Goal: Task Accomplishment & Management: Use online tool/utility

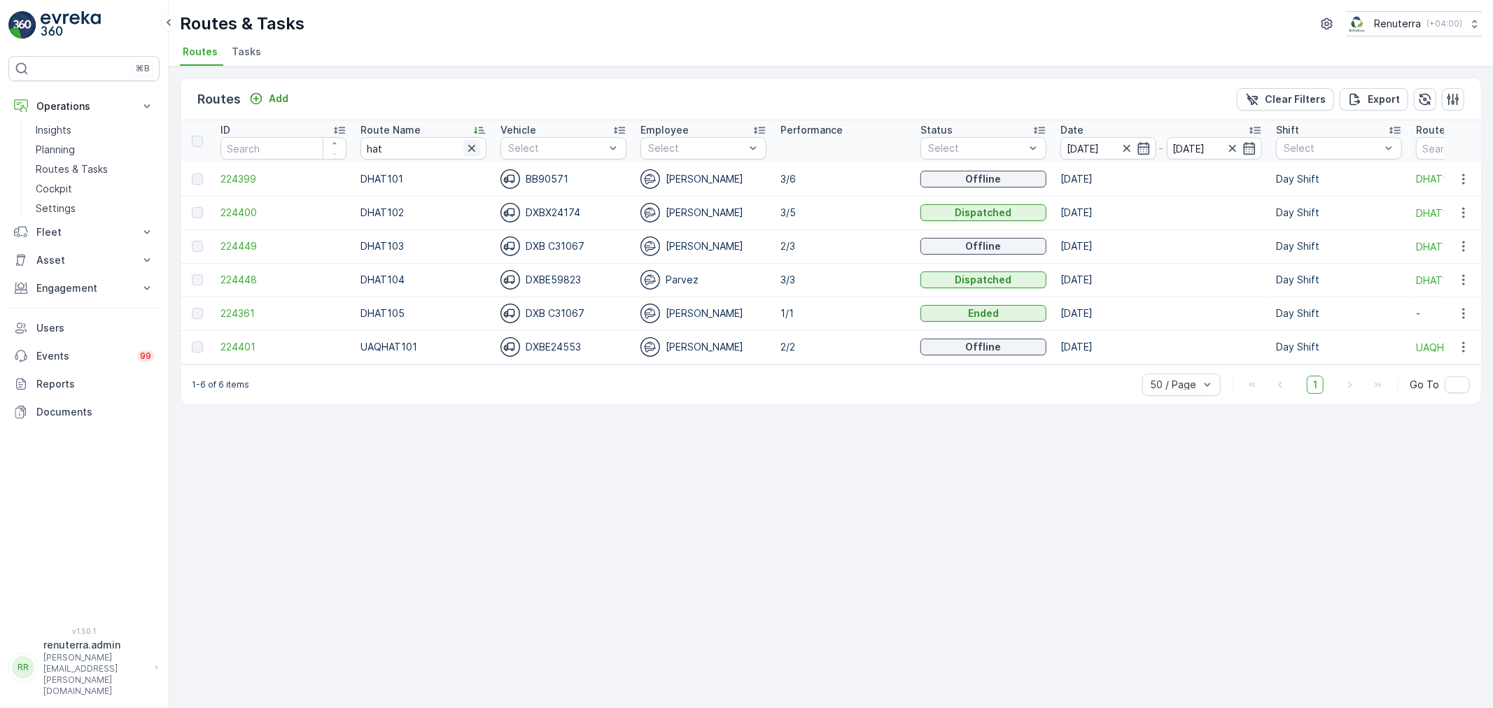
click at [466, 146] on icon "button" at bounding box center [472, 148] width 14 height 14
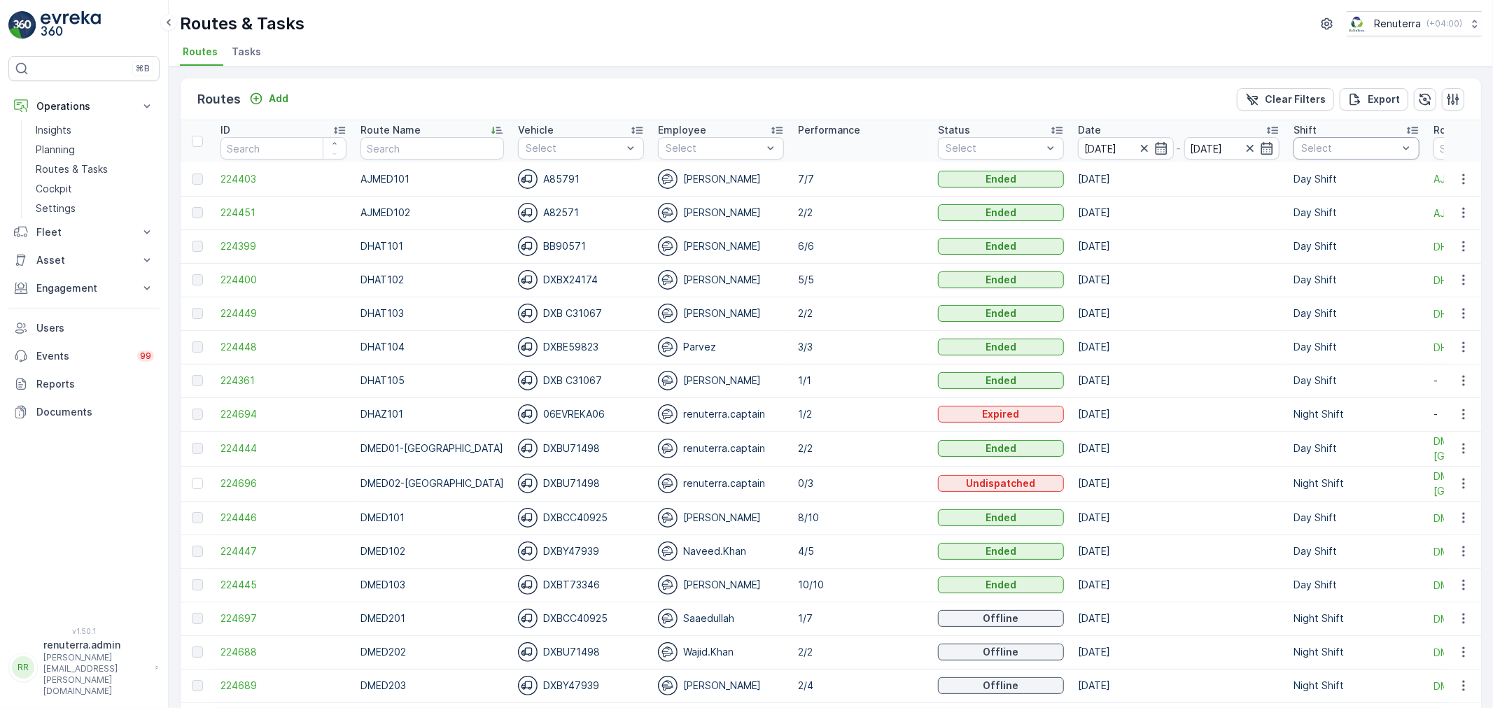
click at [1312, 156] on div "Select" at bounding box center [1356, 148] width 126 height 22
click at [1316, 254] on p "Night Shift" at bounding box center [1342, 251] width 52 height 14
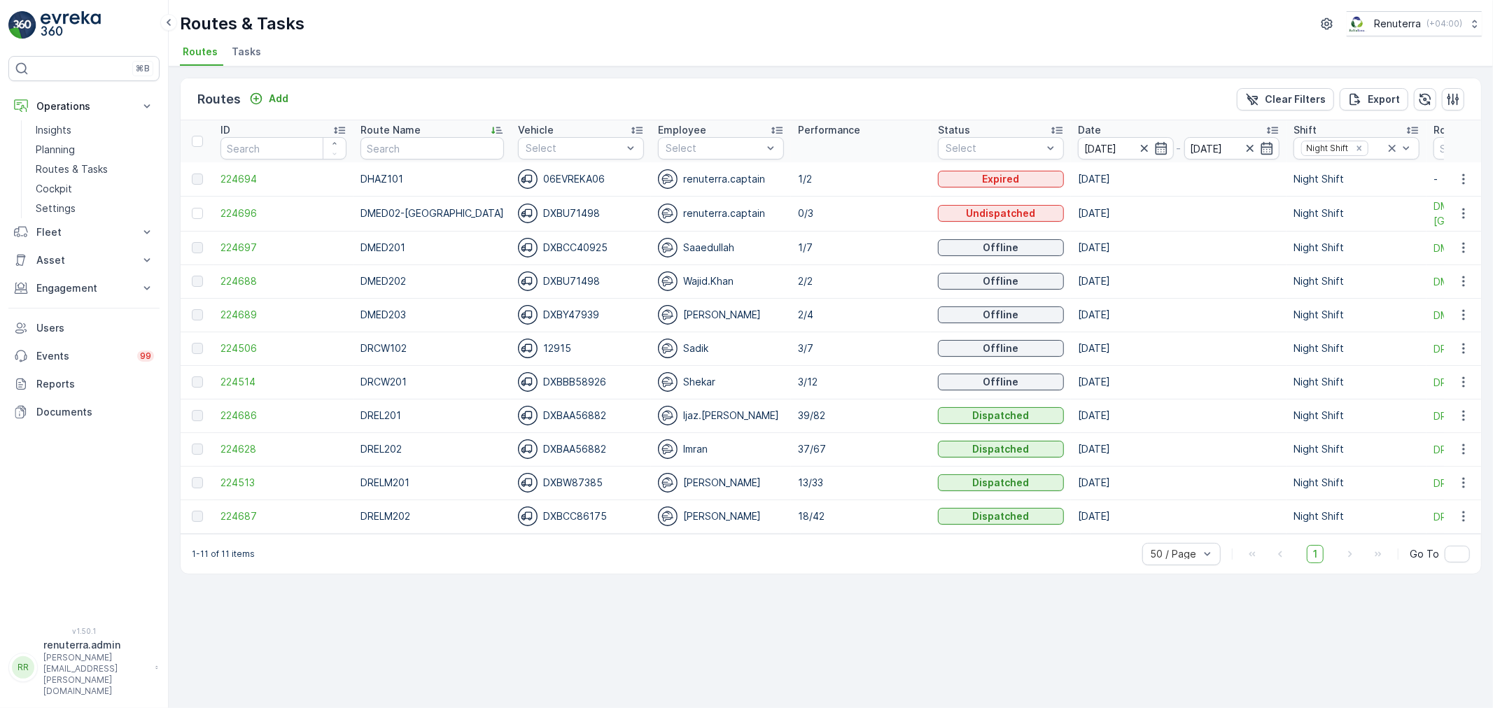
click at [565, 26] on div "Routes & Tasks Renuterra ( +04:00 )" at bounding box center [831, 23] width 1302 height 25
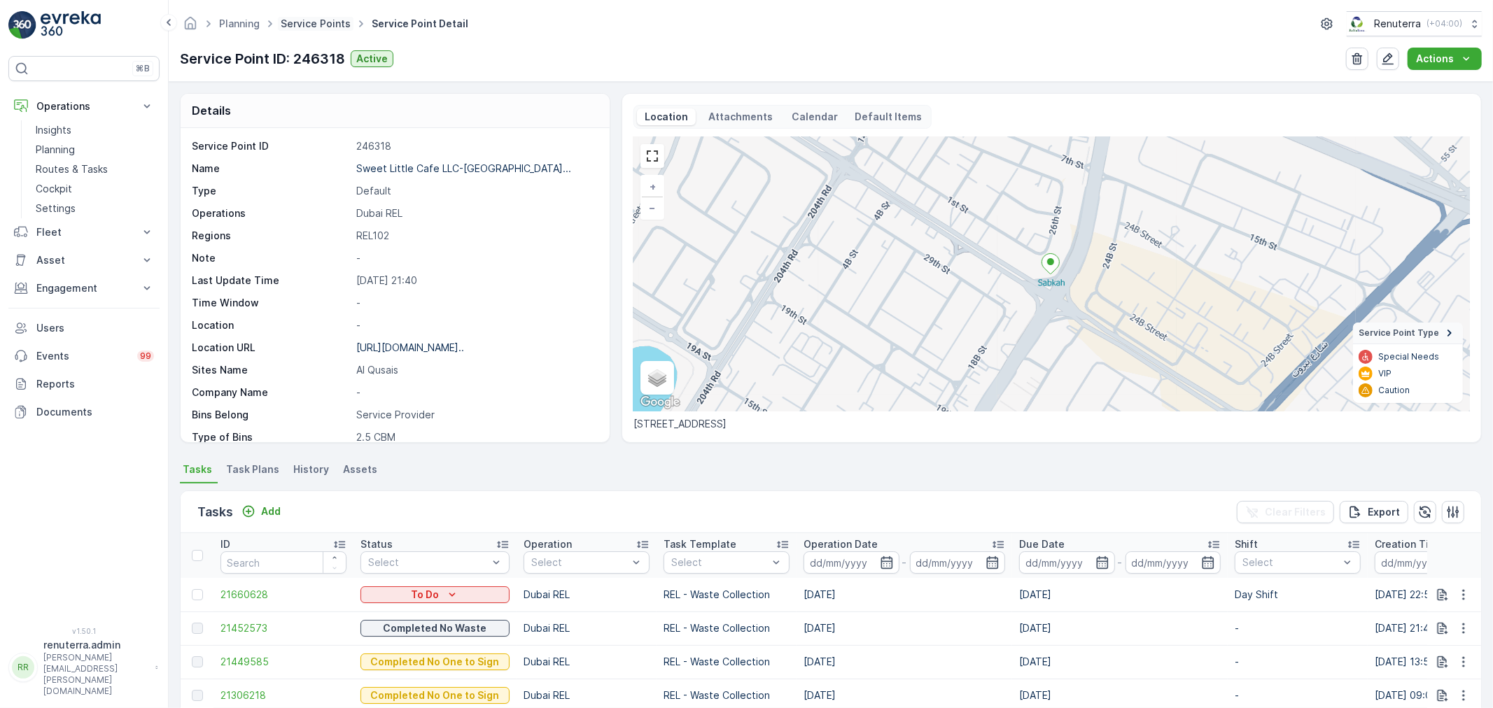
click at [304, 29] on link "Service Points" at bounding box center [316, 23] width 70 height 12
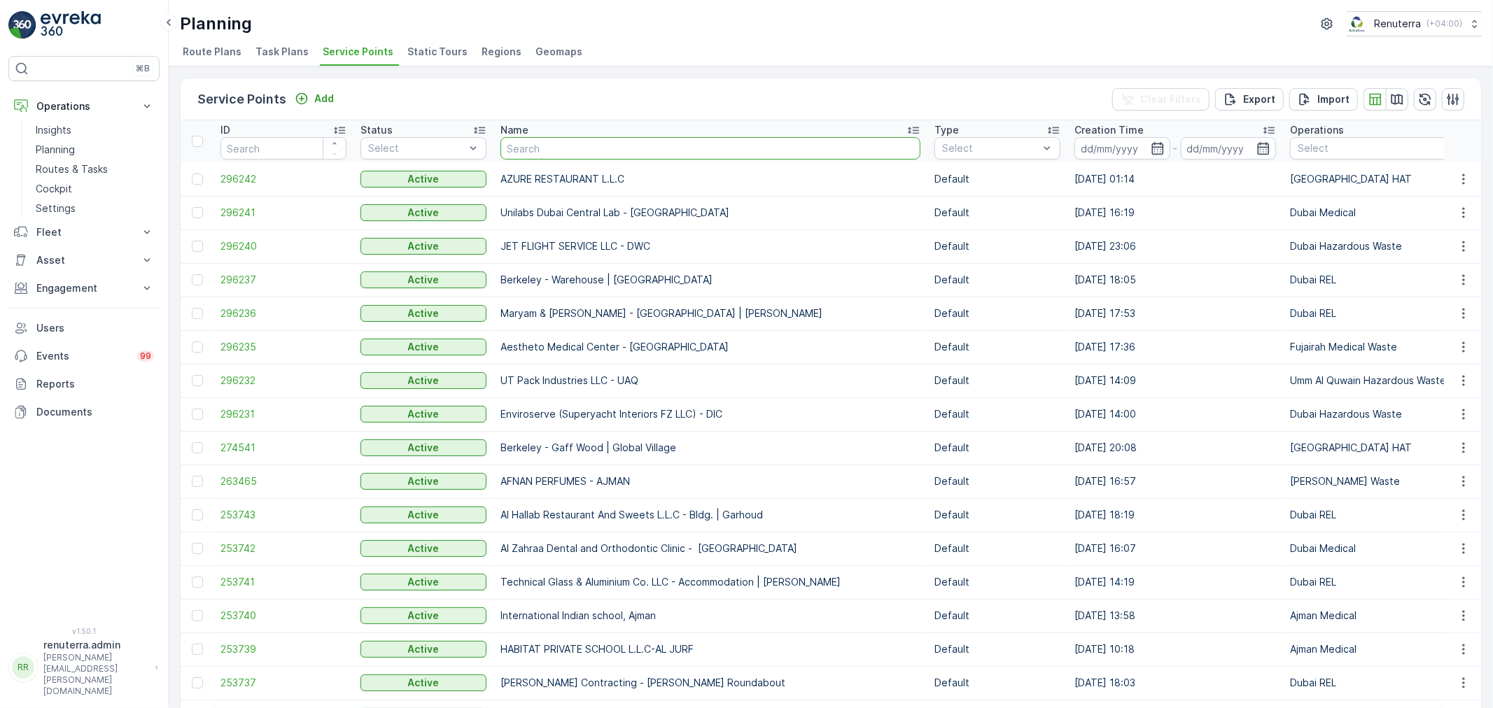
click at [614, 148] on input "text" at bounding box center [710, 148] width 420 height 22
type input "Salam"
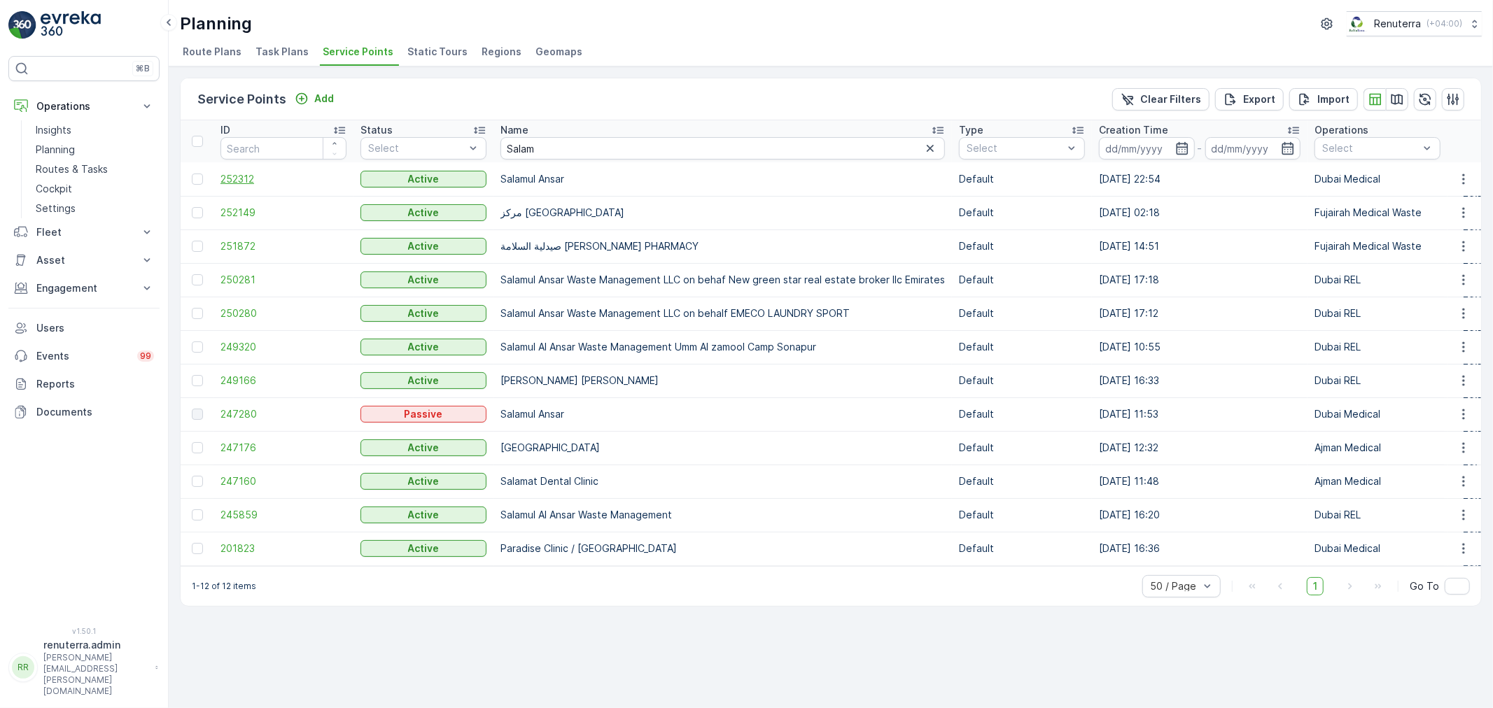
click at [231, 176] on span "252312" at bounding box center [283, 179] width 126 height 14
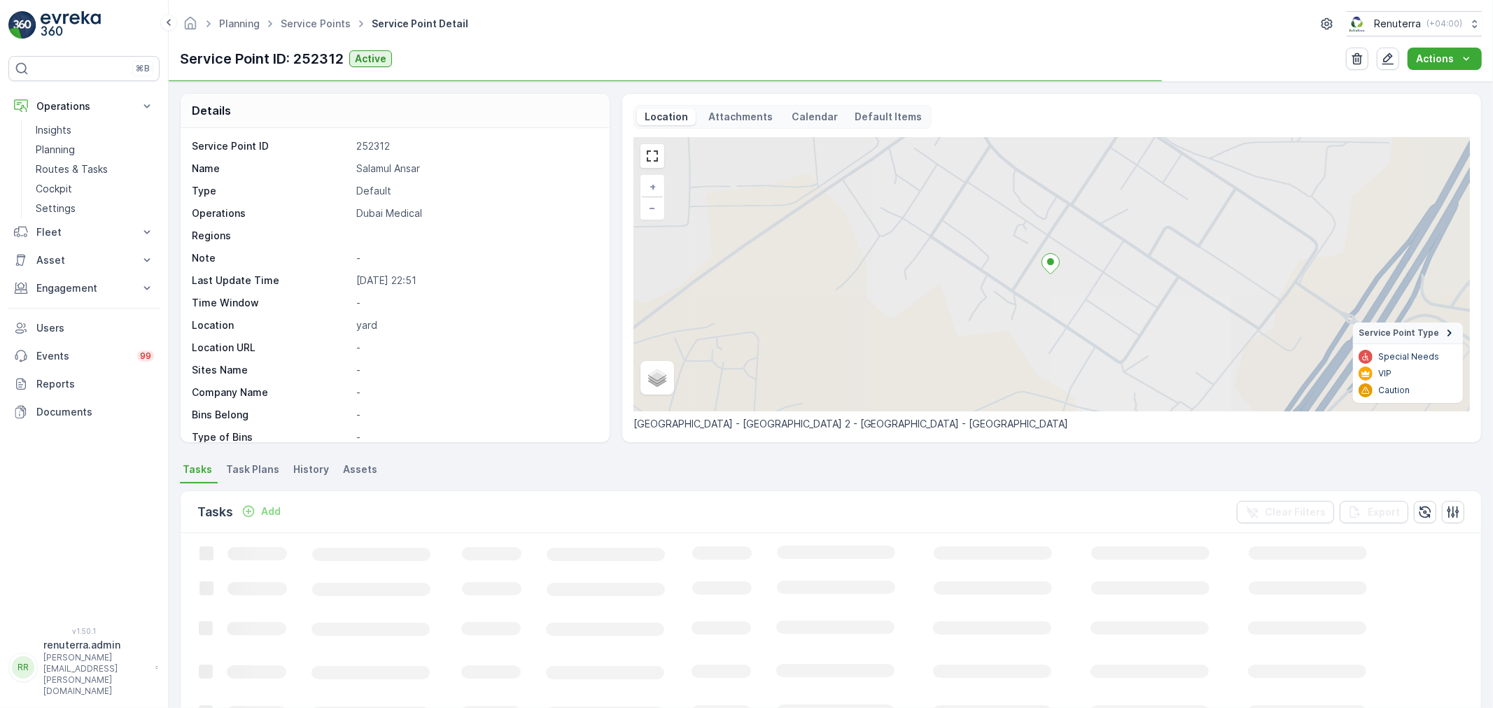
scroll to position [155, 0]
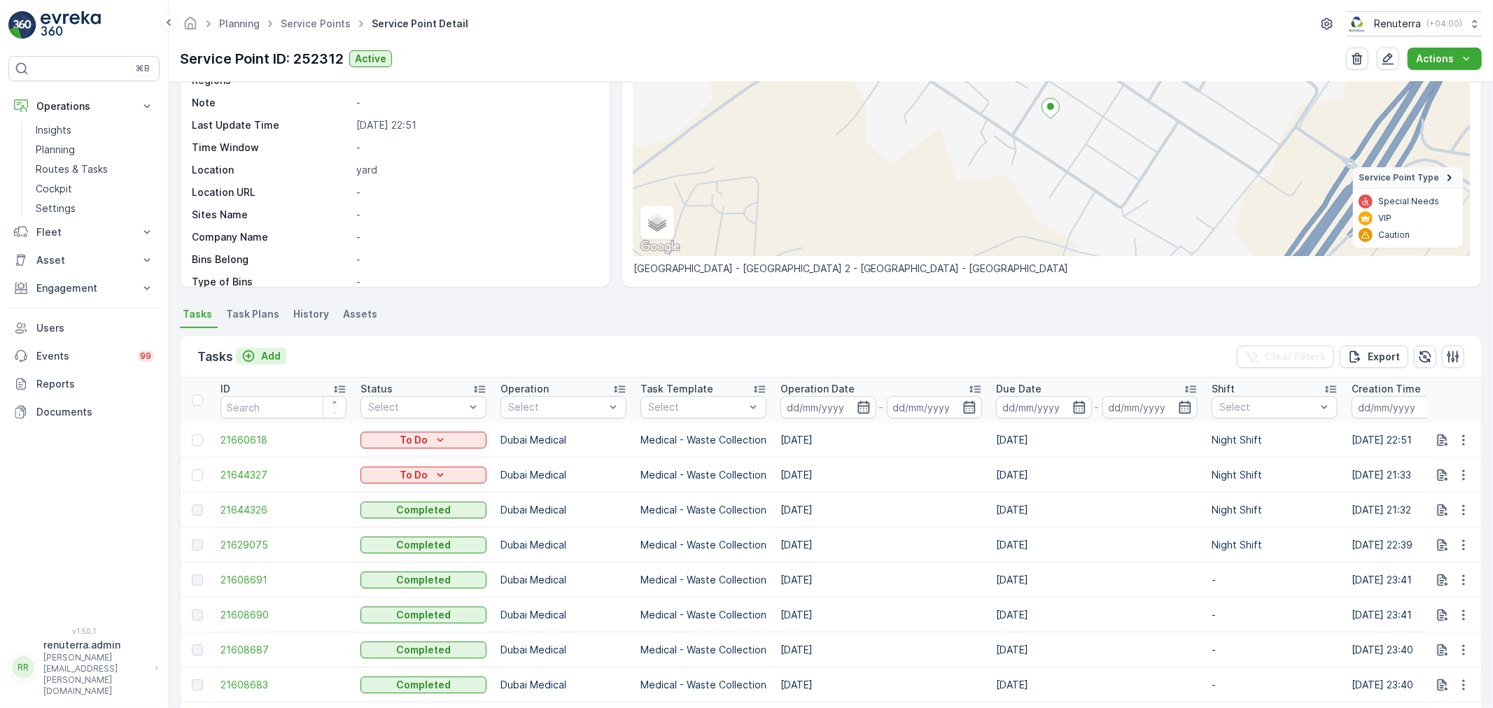
click at [271, 355] on p "Add" at bounding box center [271, 356] width 20 height 14
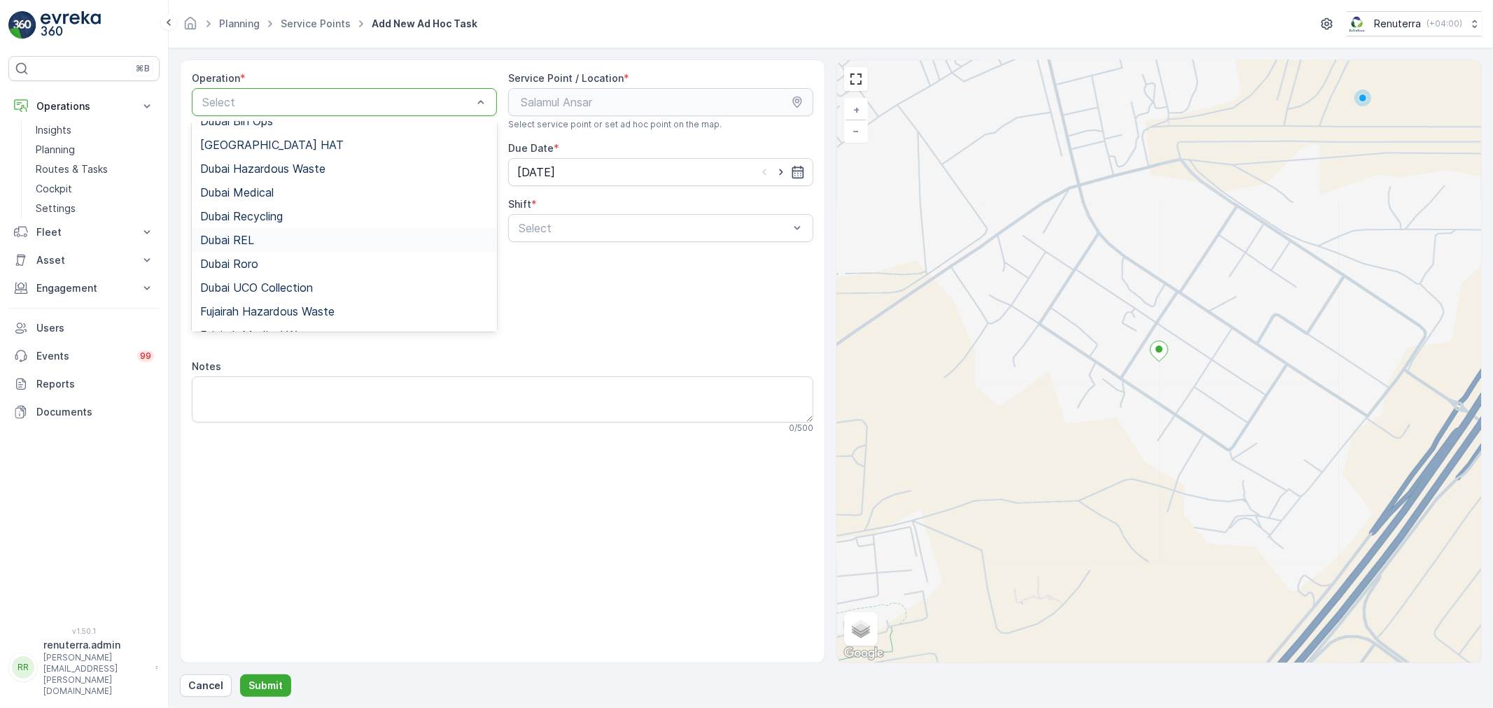
scroll to position [155, 0]
click at [292, 221] on span "Fujairah Hazardous Waste" at bounding box center [267, 219] width 134 height 13
click at [299, 109] on div "Fujairah Hazardous Waste" at bounding box center [344, 102] width 305 height 28
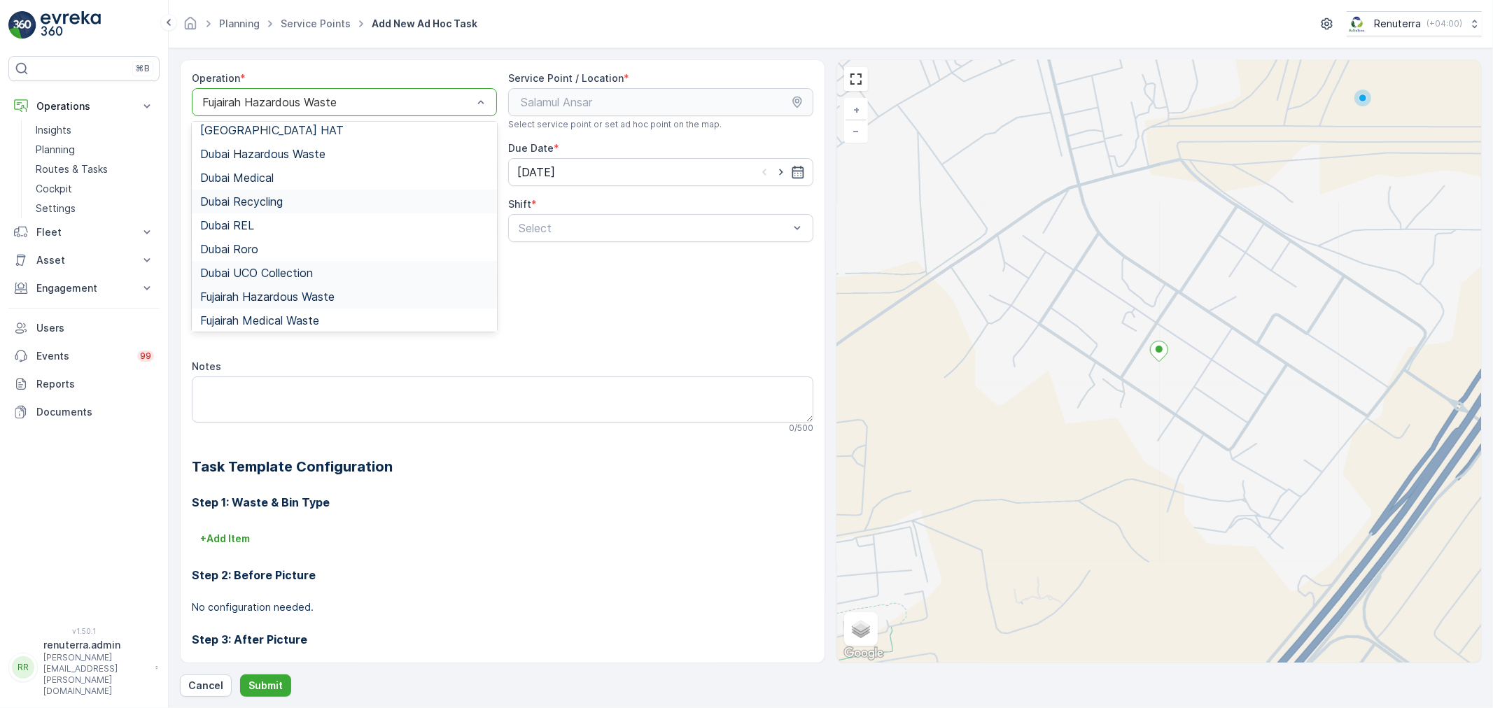
scroll to position [0, 0]
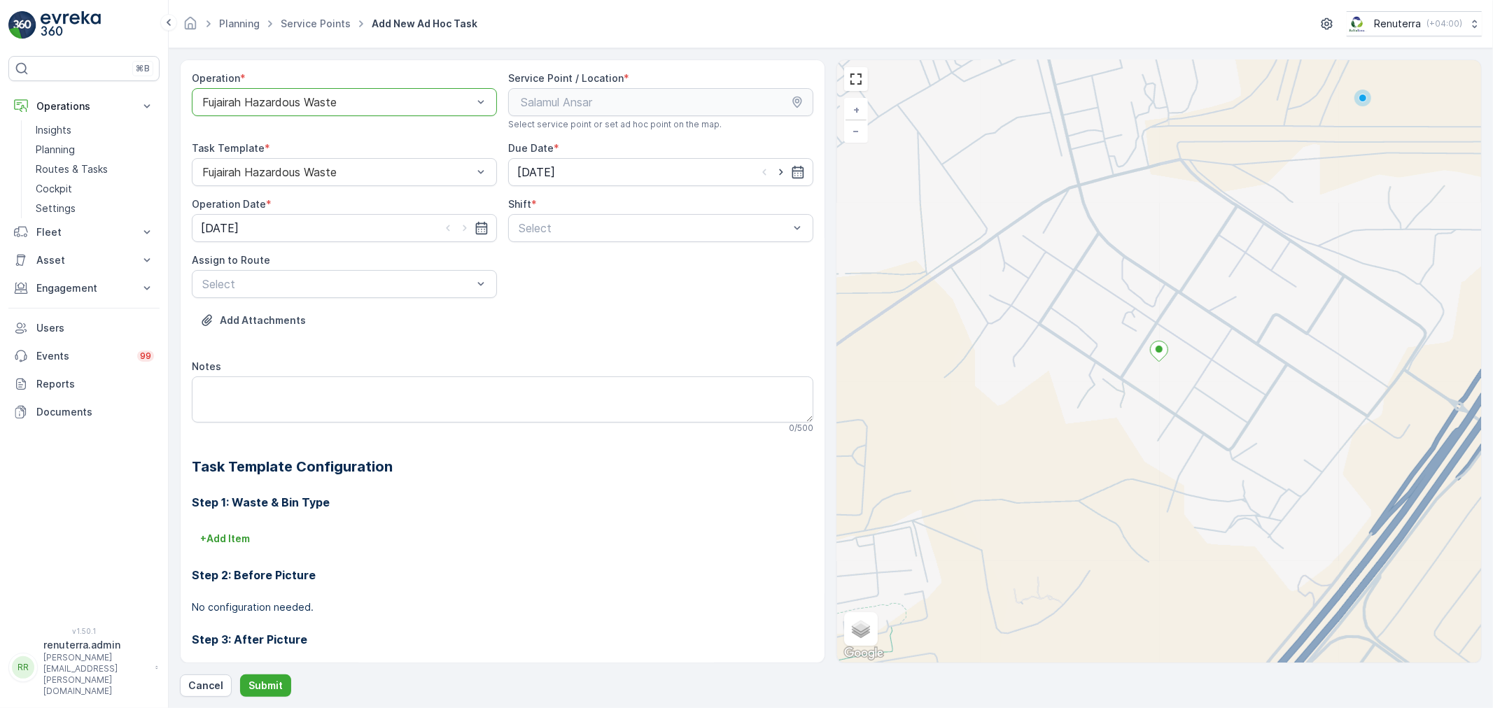
click at [318, 106] on div at bounding box center [337, 102] width 273 height 13
click at [319, 106] on div at bounding box center [337, 102] width 273 height 13
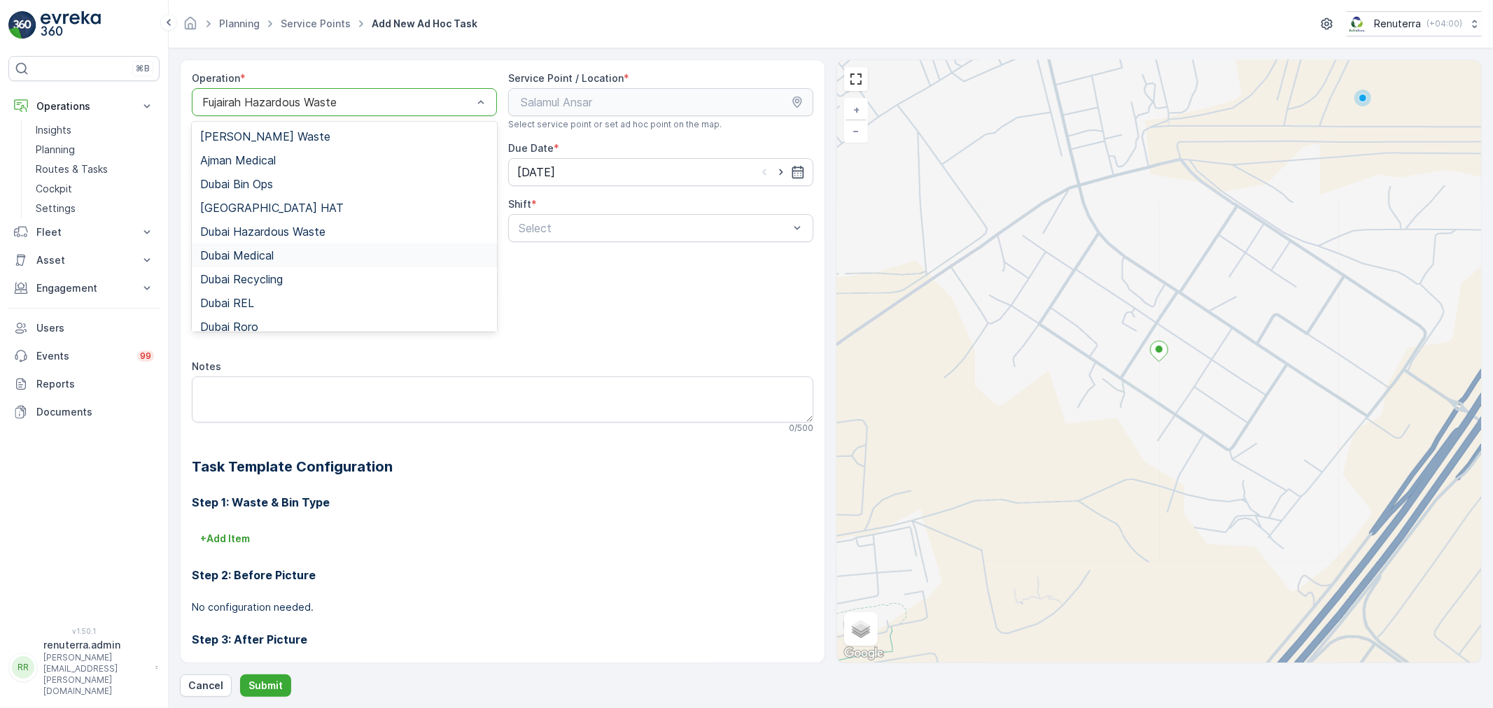
click at [269, 248] on div "Dubai Medical" at bounding box center [344, 256] width 305 height 24
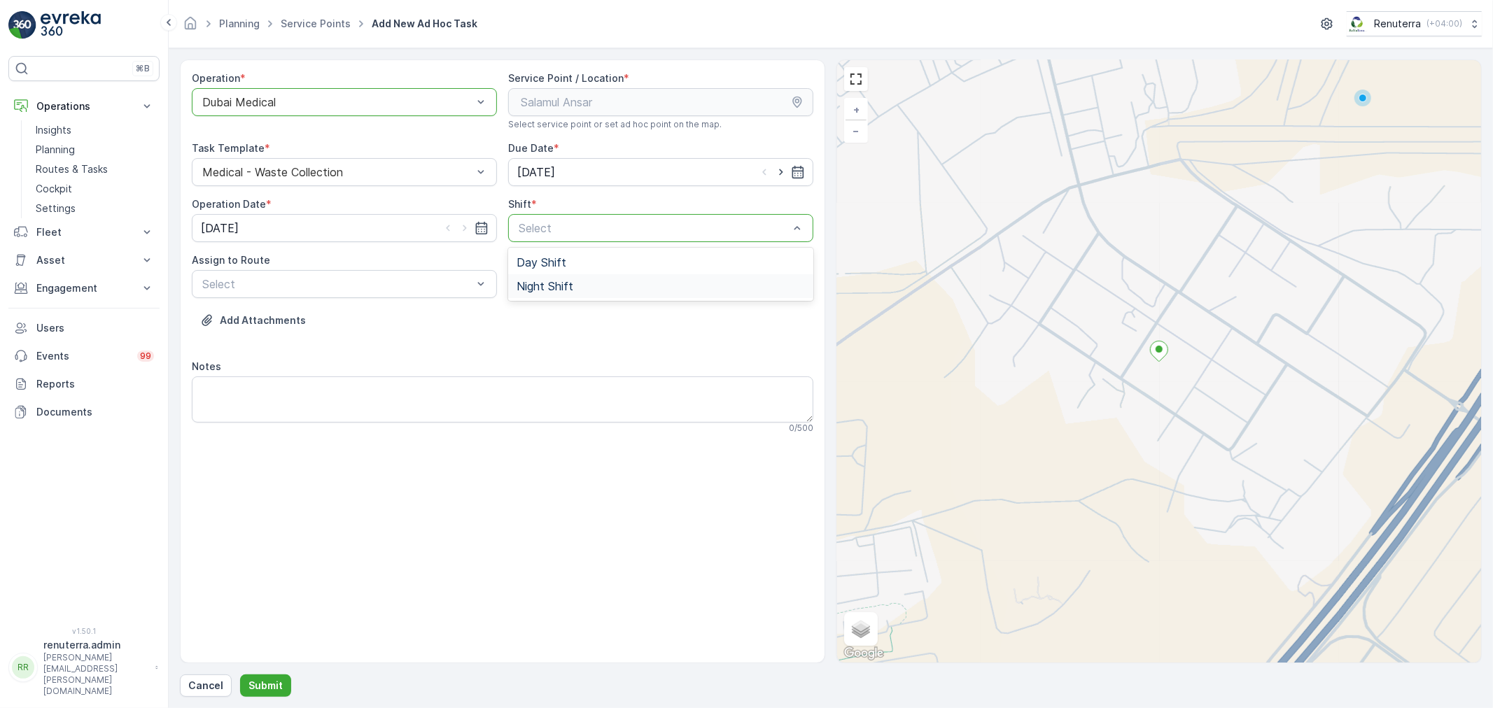
drag, startPoint x: 522, startPoint y: 220, endPoint x: 533, endPoint y: 287, distance: 67.4
click at [533, 287] on span "Night Shift" at bounding box center [544, 286] width 57 height 13
click at [281, 269] on div "Assign to Route Select" at bounding box center [344, 275] width 305 height 45
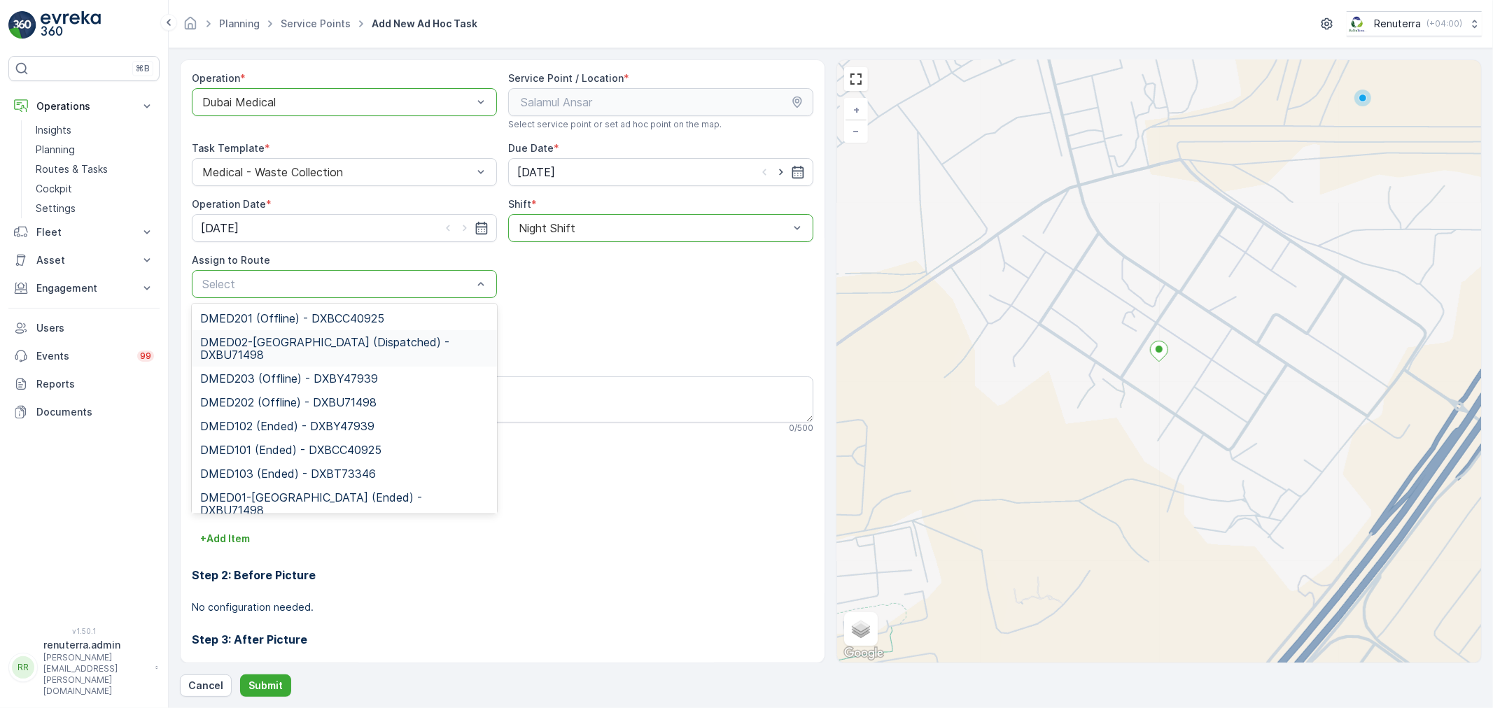
click at [280, 346] on span "DMED02-Khawaneej Yard (Dispatched) - DXBU71498" at bounding box center [344, 348] width 288 height 25
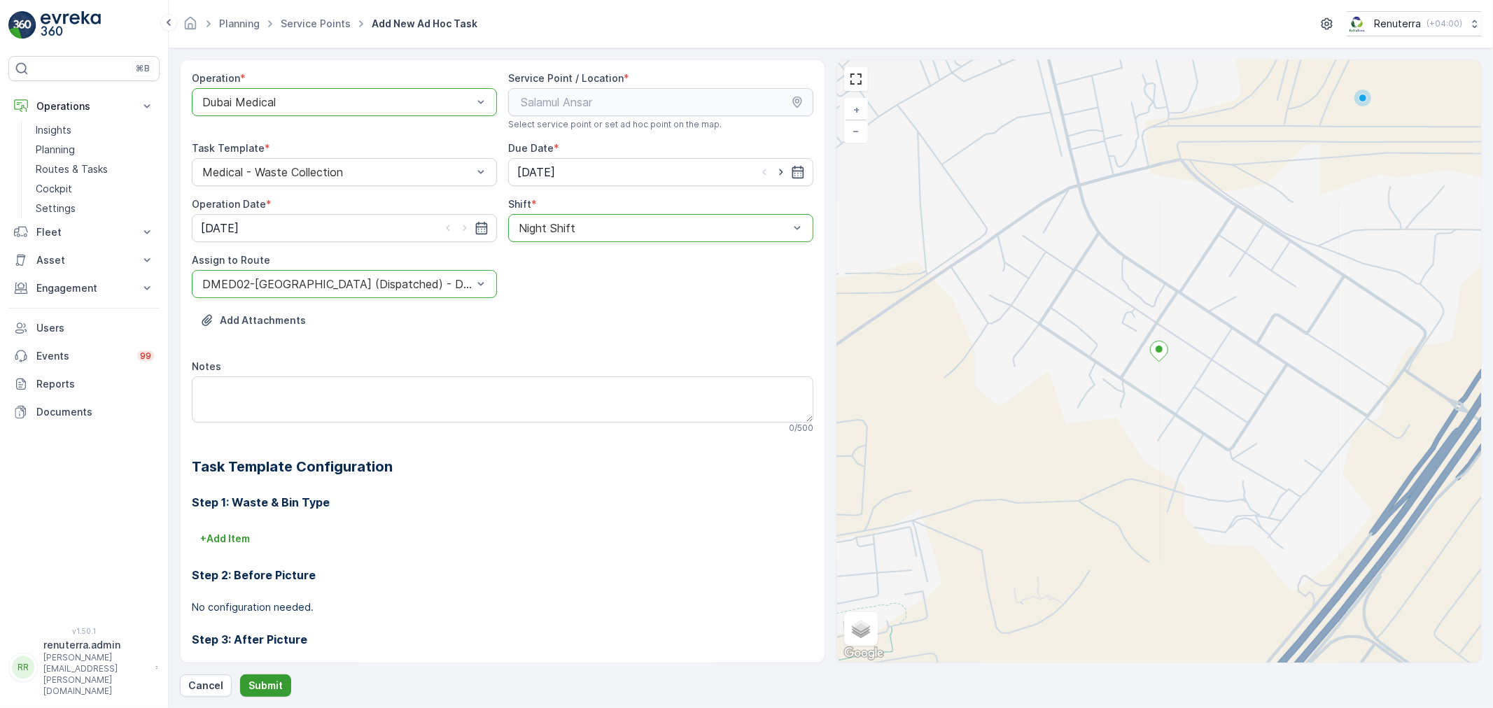
click at [260, 680] on p "Submit" at bounding box center [265, 686] width 34 height 14
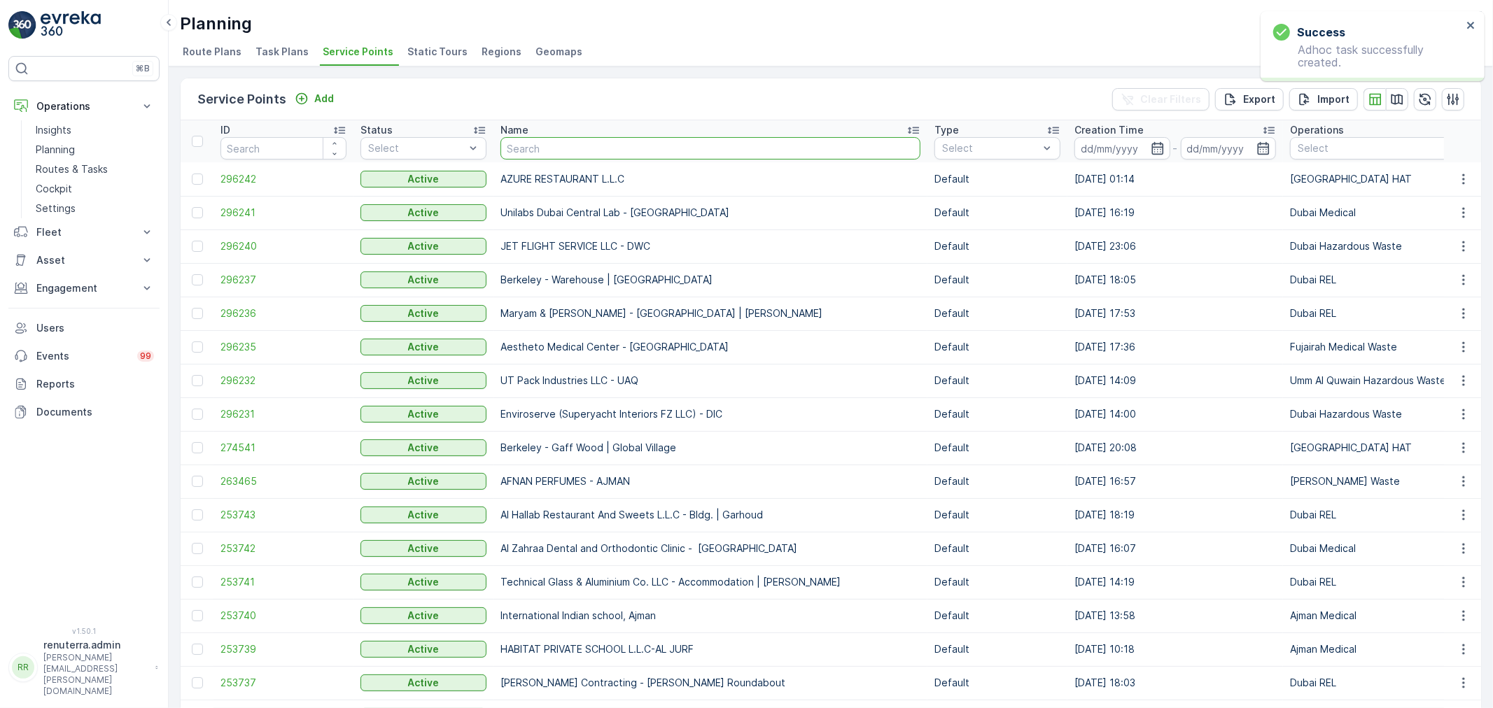
click at [535, 145] on input "text" at bounding box center [710, 148] width 420 height 22
type input "salam"
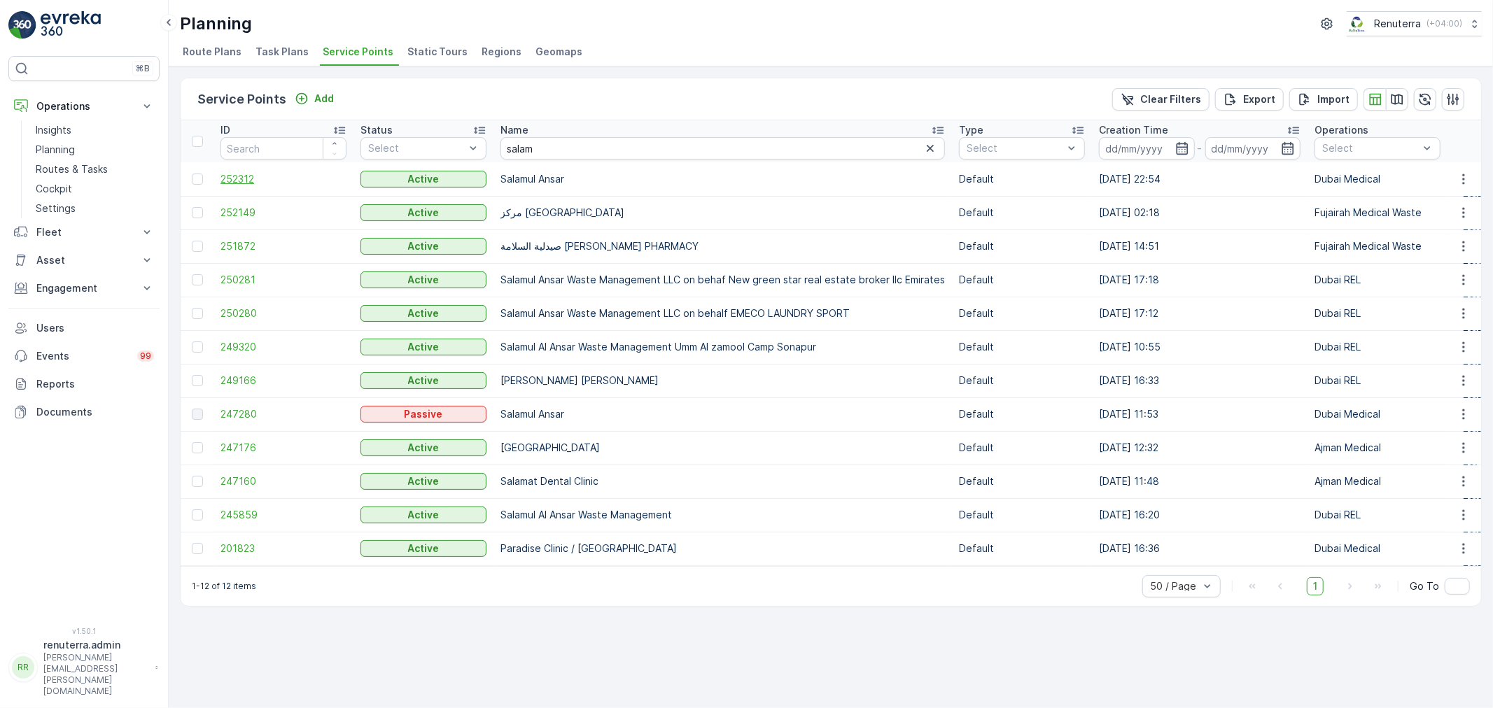
click at [243, 178] on span "252312" at bounding box center [283, 179] width 126 height 14
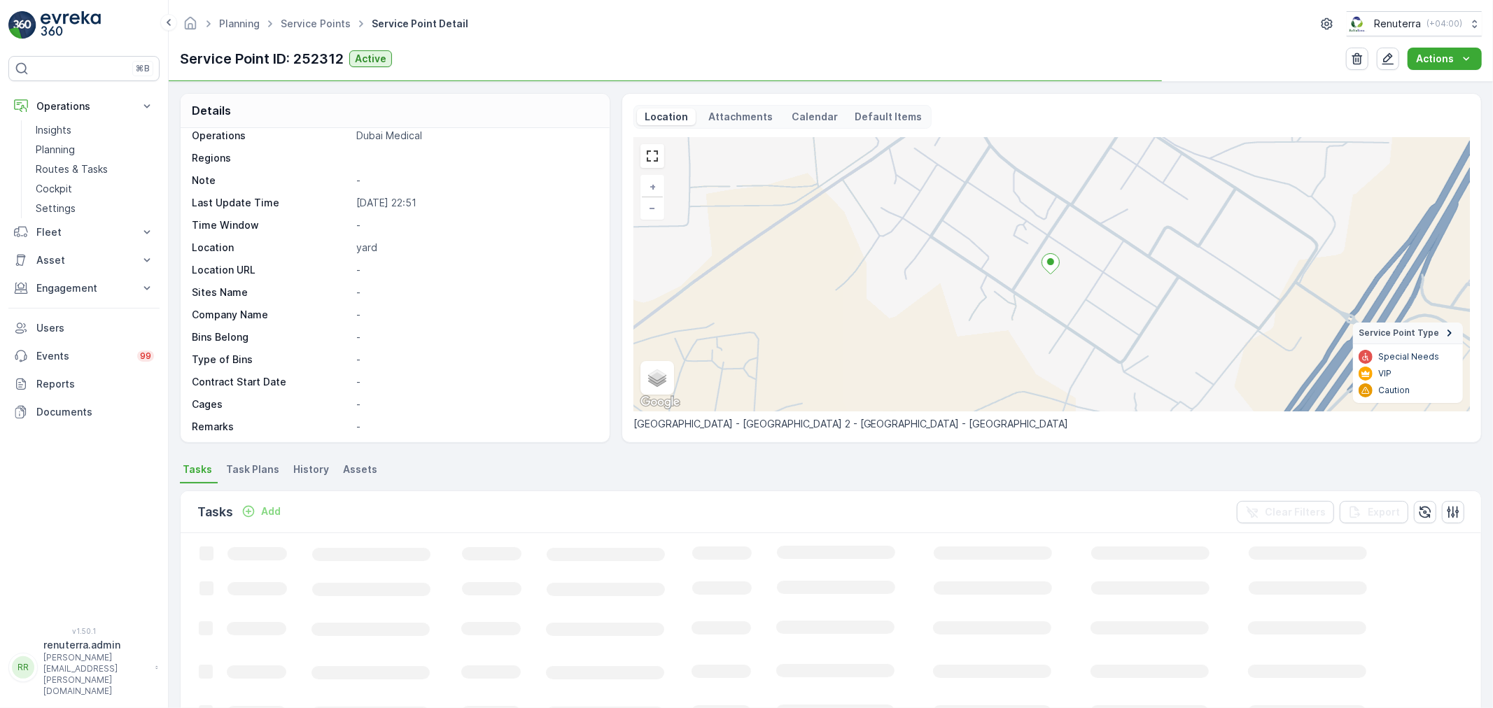
scroll to position [78, 0]
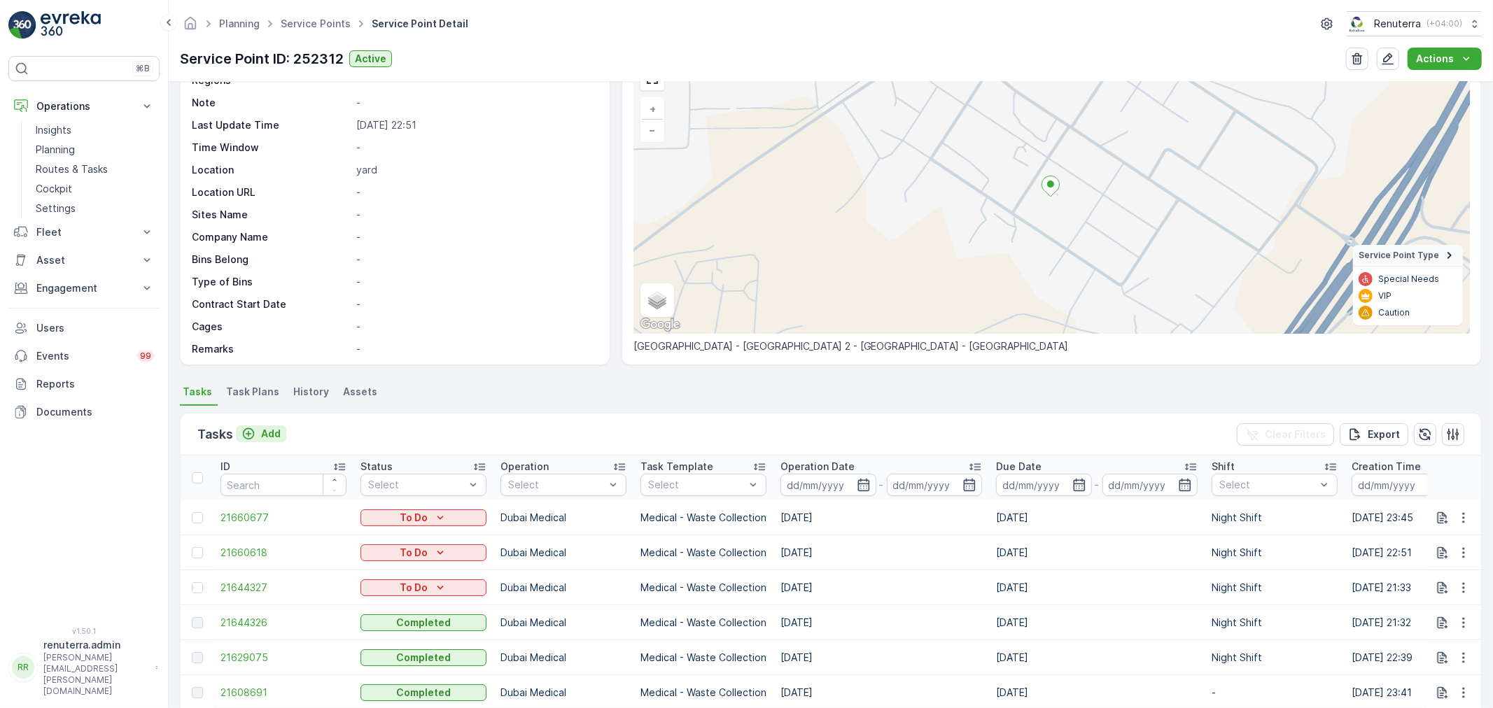
click at [281, 431] on button "Add" at bounding box center [261, 433] width 50 height 17
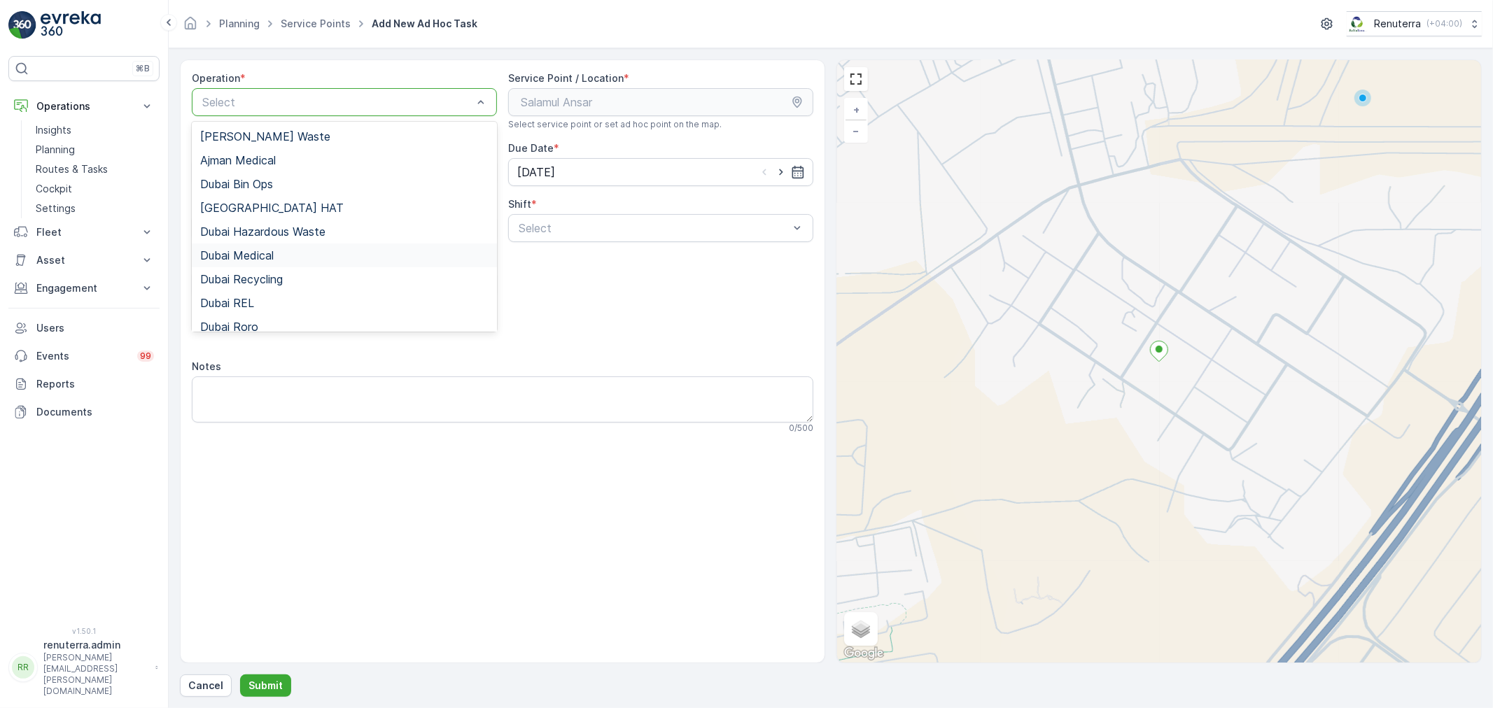
drag, startPoint x: 277, startPoint y: 264, endPoint x: 446, endPoint y: 235, distance: 171.8
click at [277, 263] on div "Dubai Medical" at bounding box center [344, 256] width 305 height 24
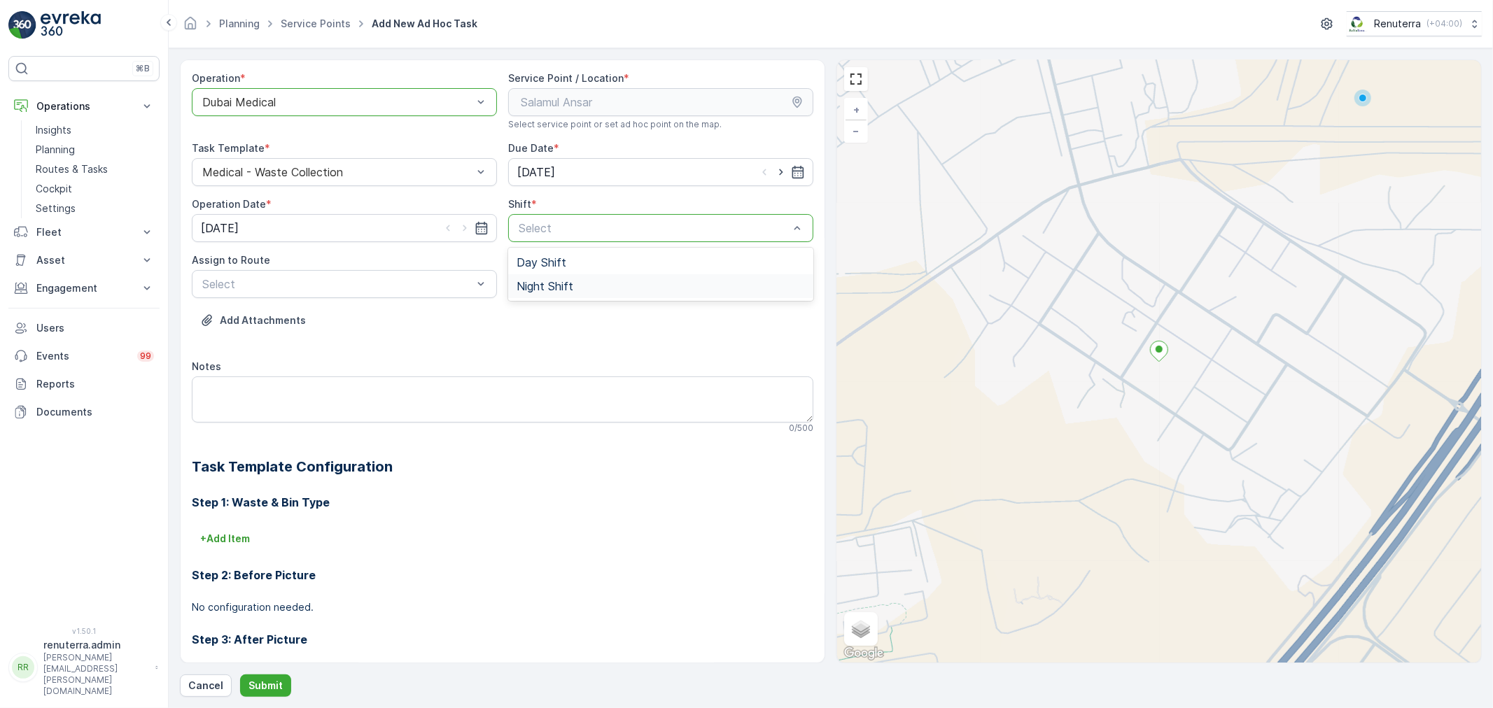
click at [563, 278] on div "Night Shift" at bounding box center [660, 286] width 305 height 24
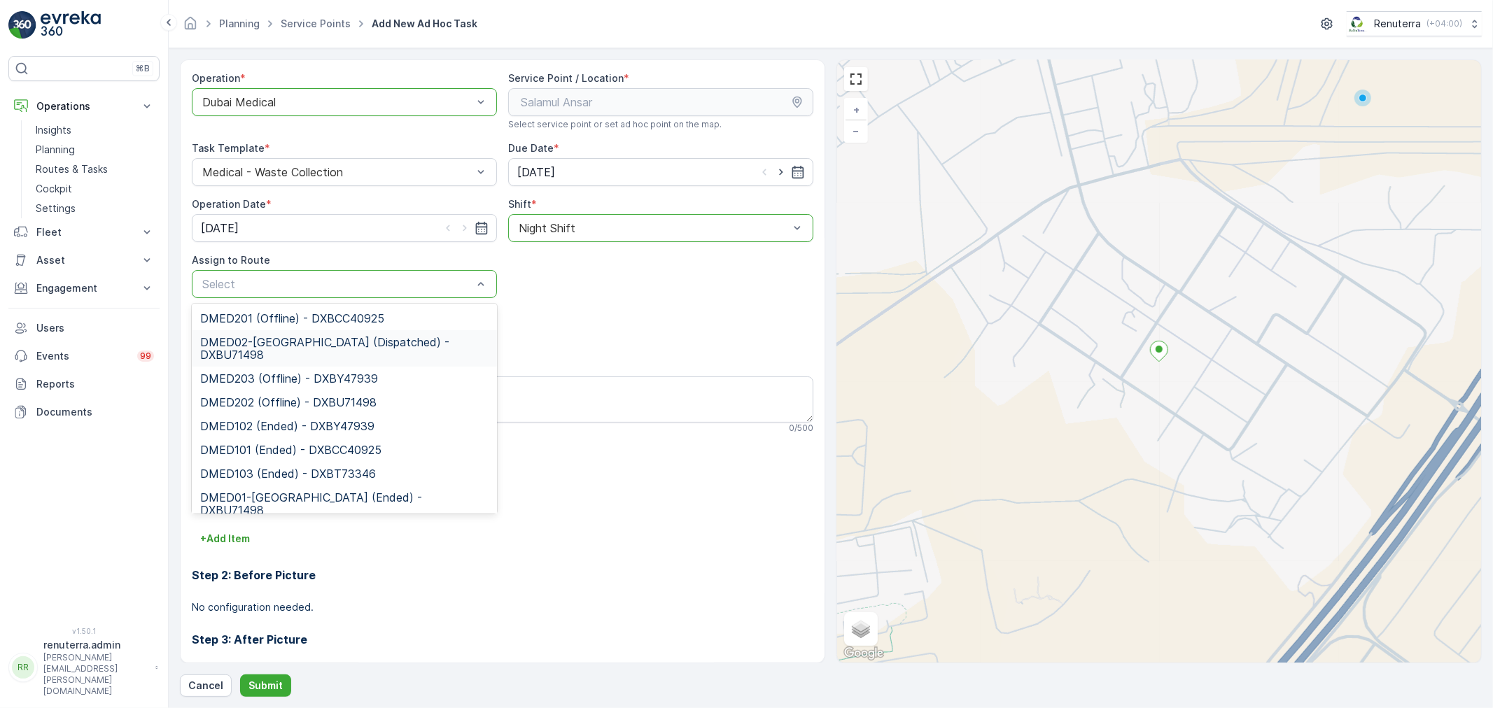
click at [337, 343] on span "DMED02-Khawaneej Yard (Dispatched) - DXBU71498" at bounding box center [344, 348] width 288 height 25
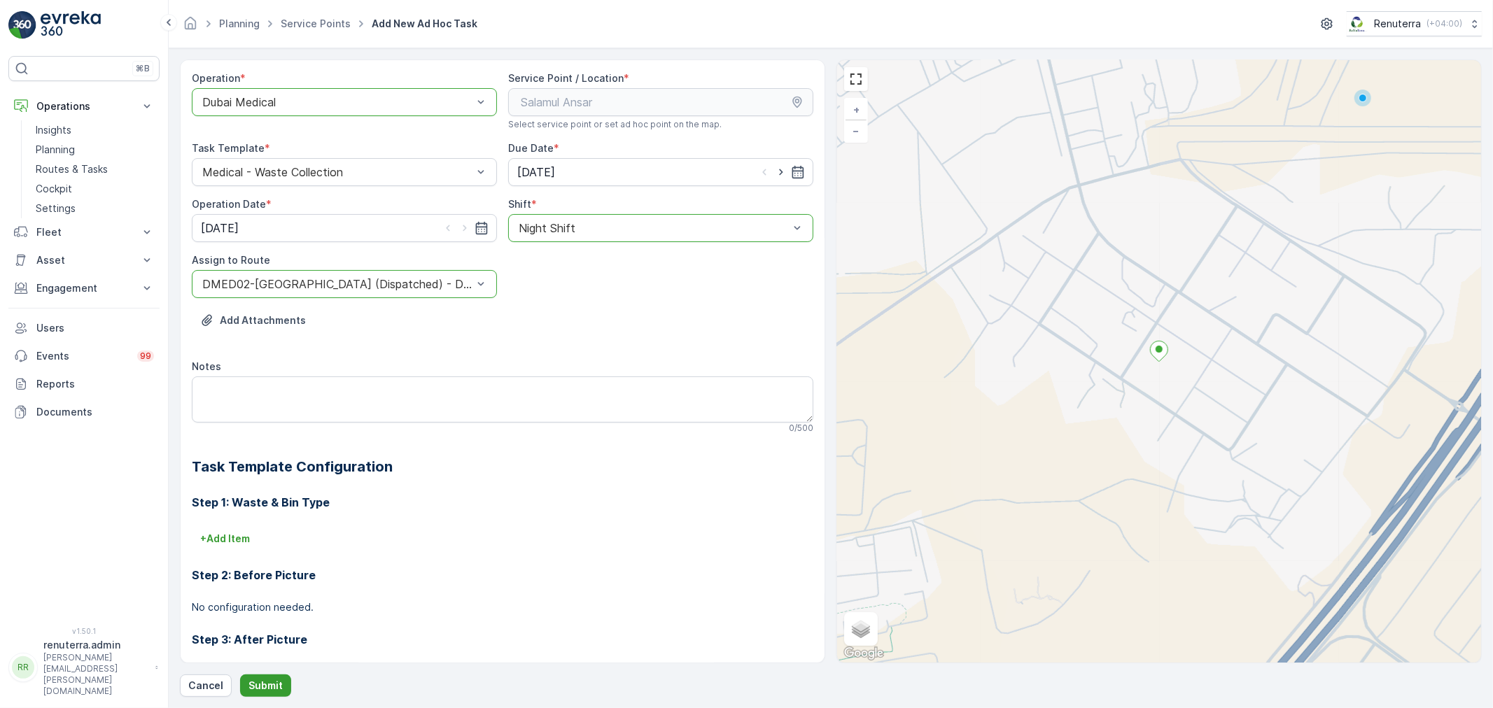
click at [276, 694] on button "Submit" at bounding box center [265, 686] width 51 height 22
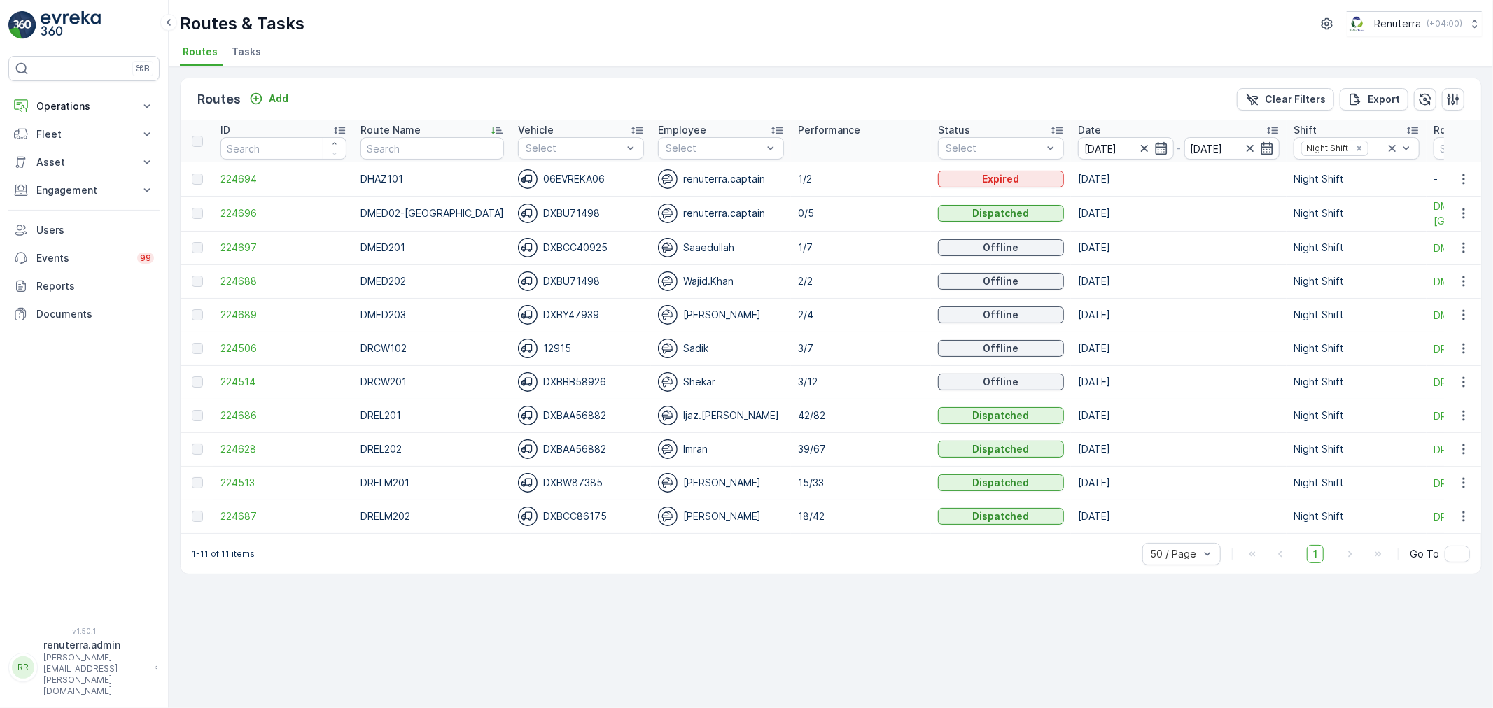
click at [244, 323] on td "224689" at bounding box center [283, 315] width 140 height 34
click at [248, 316] on span "224689" at bounding box center [283, 315] width 126 height 14
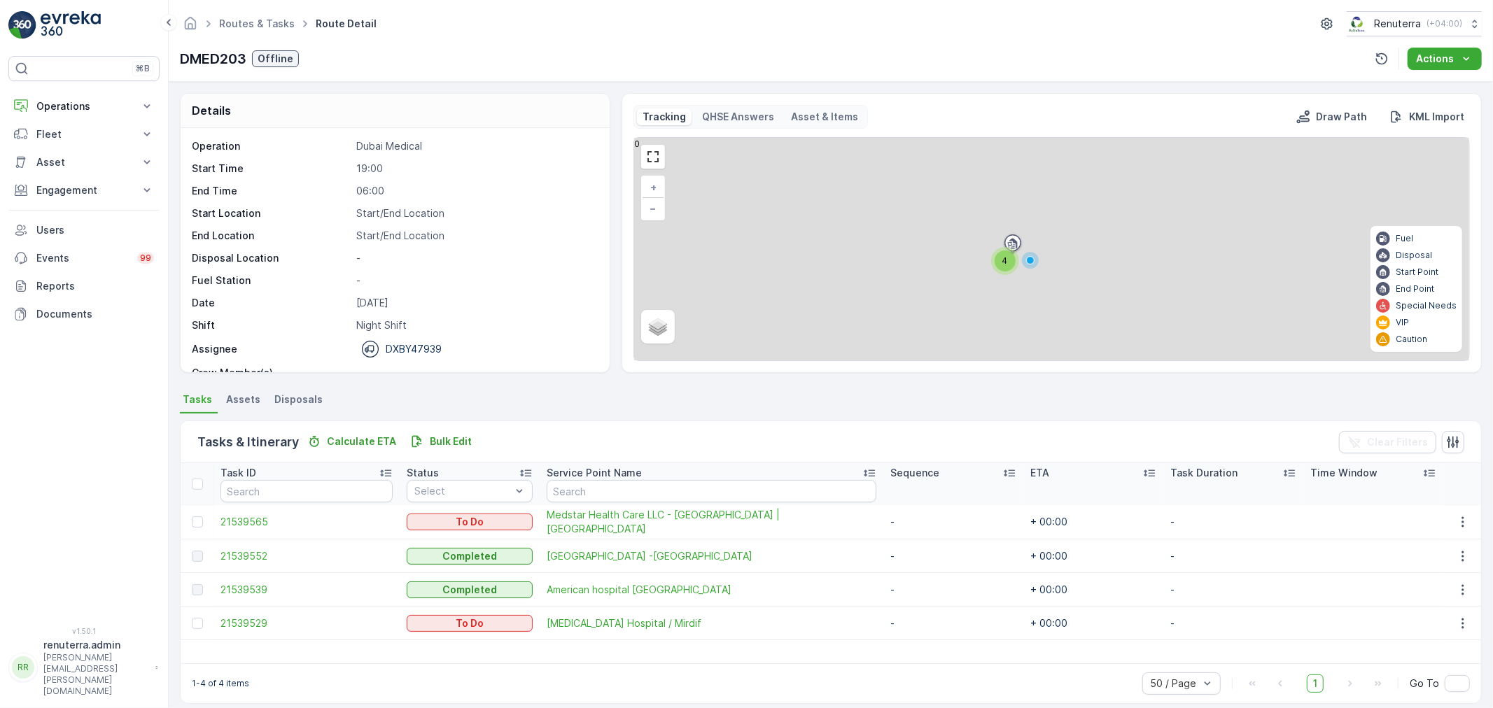
scroll to position [13, 0]
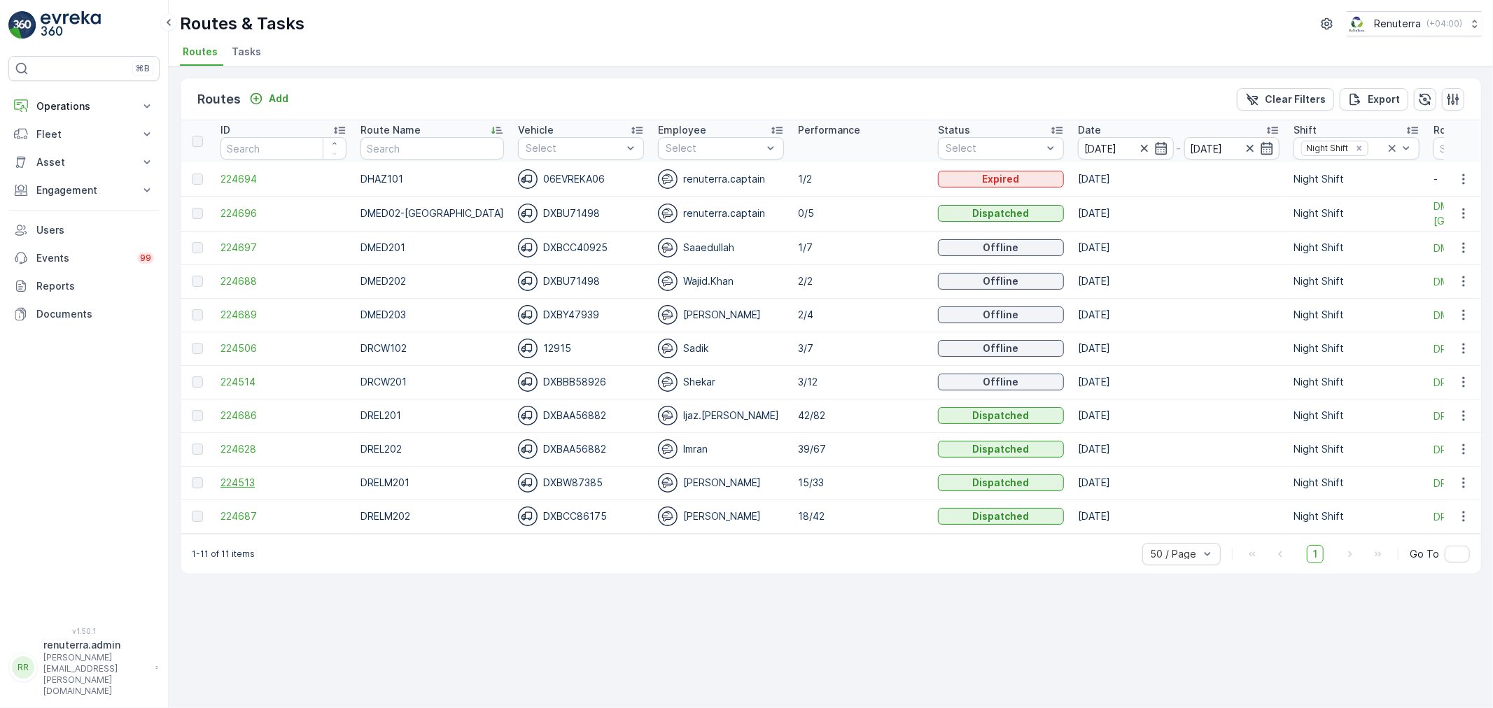
click at [232, 478] on span "224513" at bounding box center [283, 483] width 126 height 14
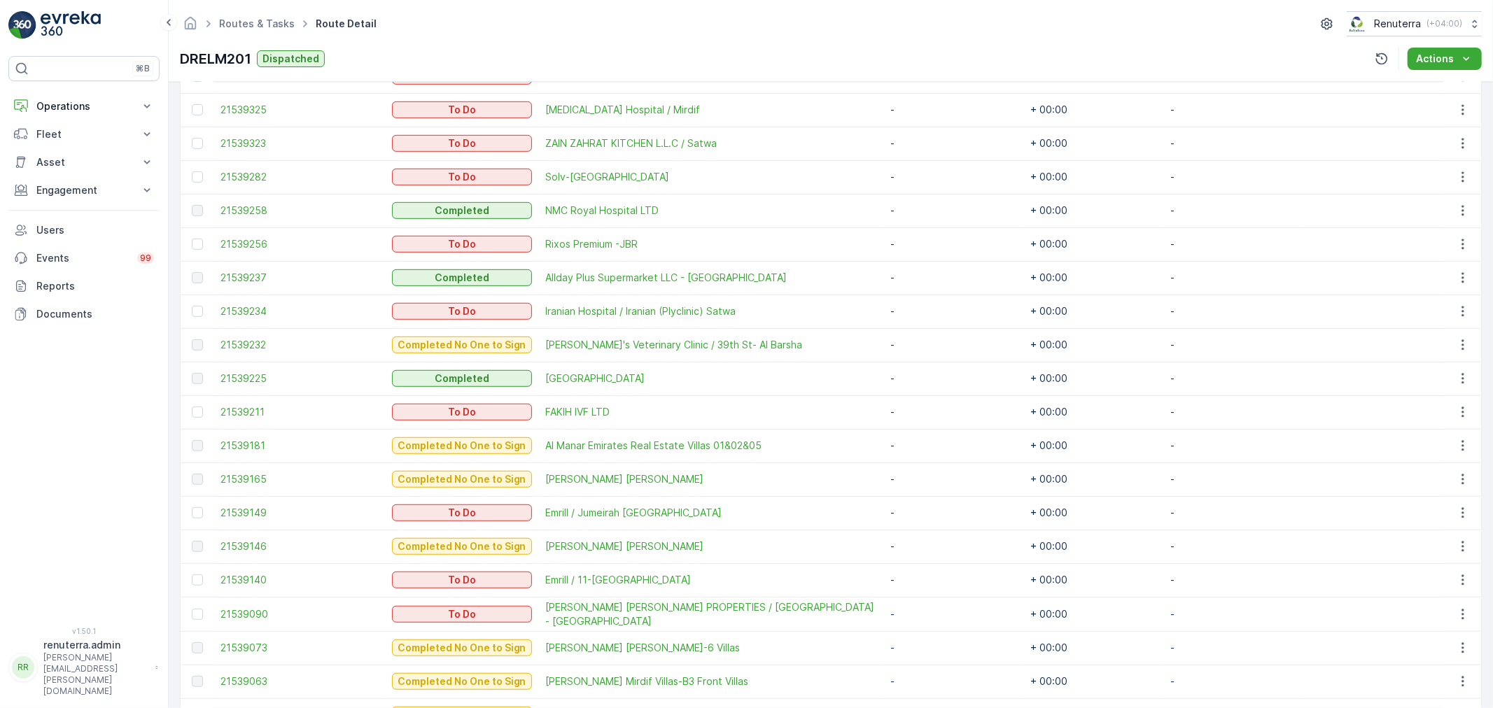
scroll to position [576, 0]
